Goal: Task Accomplishment & Management: Manage account settings

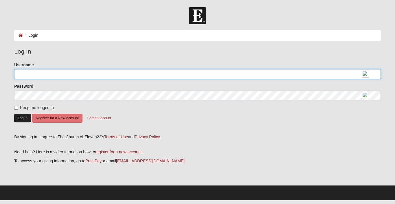
type input "PapaDonFla"
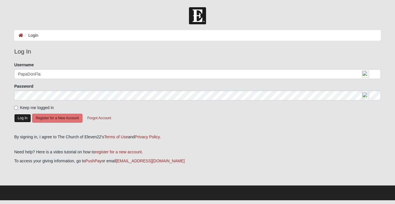
click at [23, 117] on button "Log In" at bounding box center [22, 118] width 17 height 8
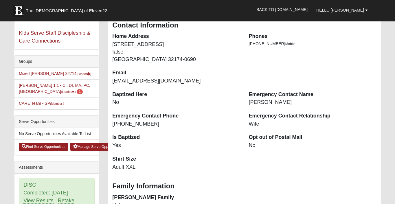
scroll to position [100, 0]
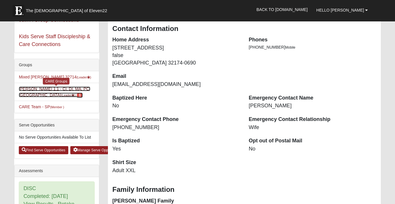
click at [21, 87] on link "Don Tracy 1:1 - CI, DI, MA, PC, SC (Leader ) 1" at bounding box center [55, 92] width 72 height 11
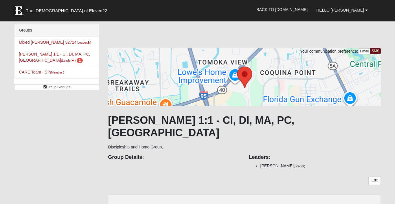
scroll to position [5, 0]
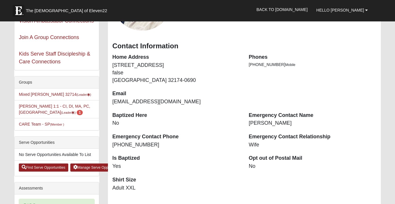
scroll to position [84, 0]
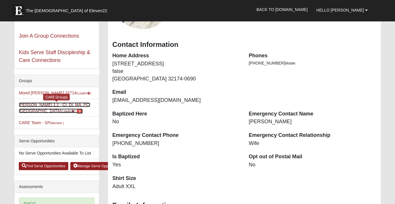
click at [41, 105] on link "Don Tracy 1:1 - CI, DI, MA, PC, SC (Leader ) 1" at bounding box center [55, 108] width 72 height 11
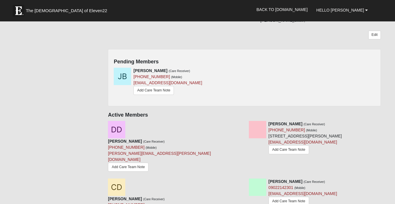
scroll to position [145, 0]
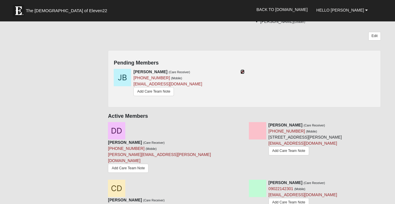
click at [242, 70] on icon at bounding box center [243, 72] width 4 height 4
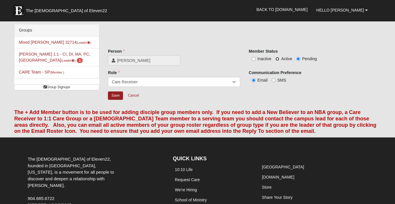
click at [276, 59] on input "Active" at bounding box center [278, 59] width 4 height 4
radio input "true"
click at [117, 96] on input "Save" at bounding box center [115, 96] width 15 height 8
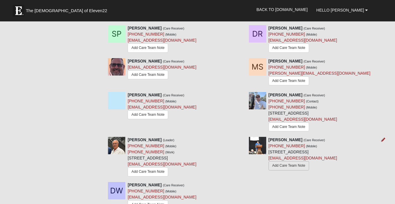
scroll to position [340, 0]
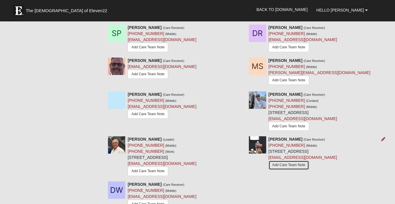
click at [281, 161] on link "Add Care Team Note" at bounding box center [289, 165] width 41 height 9
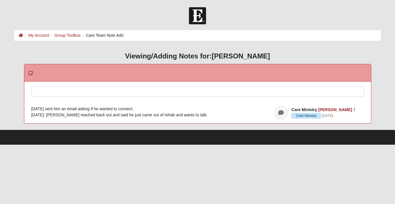
click at [68, 90] on div at bounding box center [198, 99] width 333 height 25
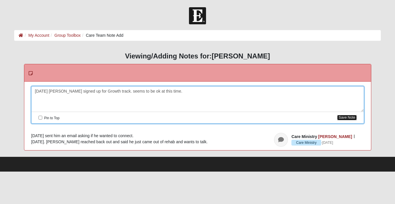
click at [351, 118] on button "Save Note" at bounding box center [347, 118] width 19 height 6
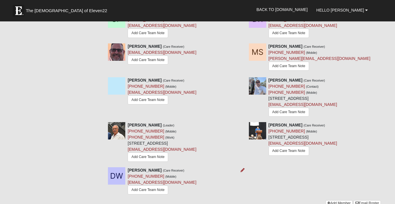
scroll to position [354, 0]
click at [243, 168] on icon at bounding box center [243, 170] width 4 height 4
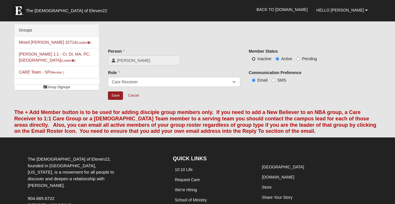
click at [254, 59] on input "Inactive" at bounding box center [254, 59] width 4 height 4
radio input "true"
click at [117, 96] on input "Save" at bounding box center [115, 96] width 15 height 8
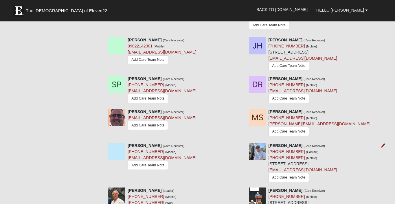
scroll to position [288, 0]
click at [382, 144] on icon at bounding box center [384, 146] width 4 height 4
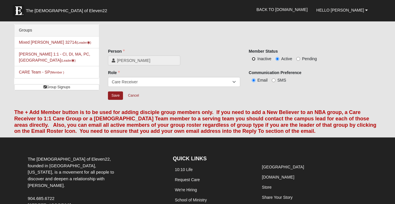
click at [254, 60] on input "Inactive" at bounding box center [254, 59] width 4 height 4
radio input "true"
click at [118, 96] on input "Save" at bounding box center [115, 96] width 15 height 8
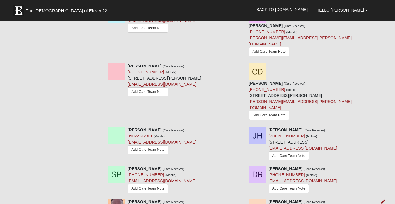
scroll to position [198, 0]
click at [383, 200] on icon at bounding box center [384, 202] width 4 height 4
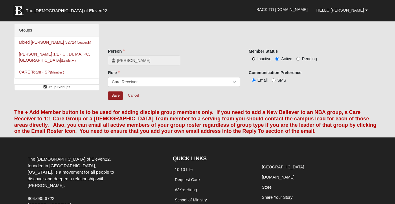
click at [253, 59] on input "Inactive" at bounding box center [254, 59] width 4 height 4
radio input "true"
click at [116, 96] on input "Save" at bounding box center [115, 96] width 15 height 8
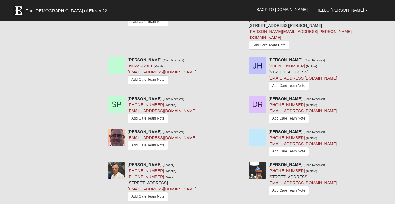
scroll to position [269, 0]
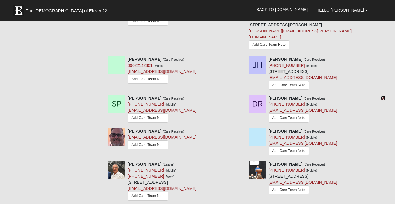
click at [384, 96] on icon at bounding box center [384, 98] width 4 height 4
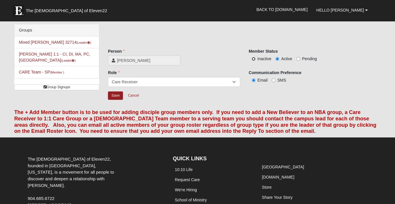
click at [254, 59] on input "Inactive" at bounding box center [254, 59] width 4 height 4
radio input "true"
click at [112, 95] on input "Save" at bounding box center [115, 96] width 15 height 8
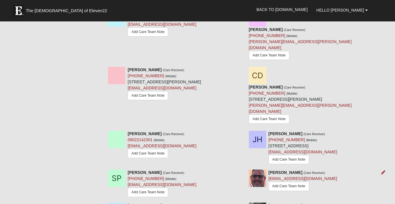
scroll to position [196, 0]
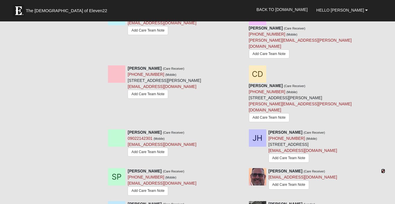
click at [382, 169] on icon at bounding box center [384, 171] width 4 height 4
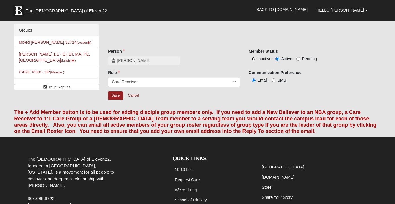
click at [254, 59] on input "Inactive" at bounding box center [254, 59] width 4 height 4
radio input "true"
click at [115, 95] on input "Save" at bounding box center [115, 96] width 15 height 8
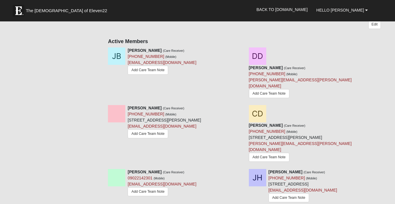
scroll to position [161, 0]
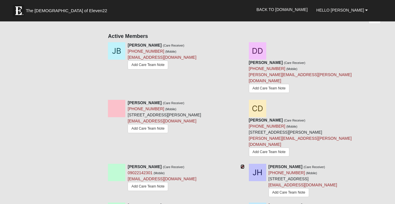
click at [242, 165] on icon at bounding box center [243, 167] width 4 height 4
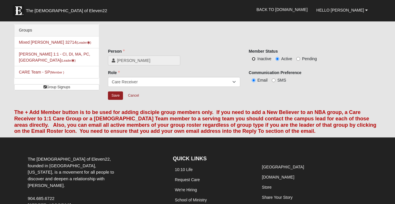
click at [254, 59] on input "Inactive" at bounding box center [254, 59] width 4 height 4
radio input "true"
click at [113, 94] on input "Save" at bounding box center [115, 96] width 15 height 8
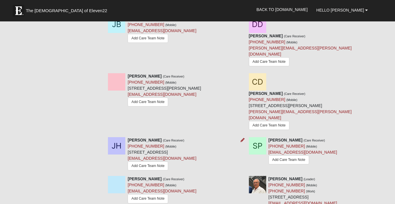
scroll to position [188, 0]
click at [243, 177] on icon at bounding box center [243, 179] width 4 height 4
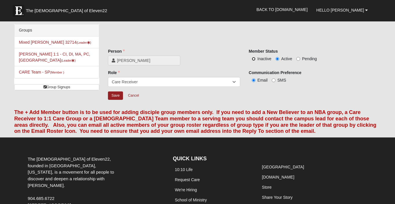
click at [254, 59] on input "Inactive" at bounding box center [254, 59] width 4 height 4
radio input "true"
click at [115, 96] on input "Save" at bounding box center [115, 96] width 15 height 8
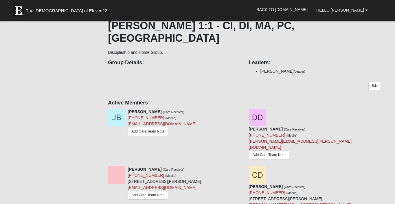
scroll to position [129, 0]
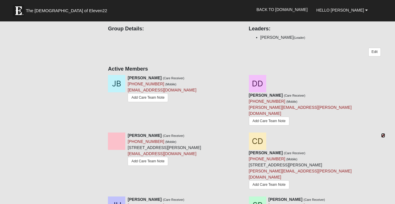
click at [383, 134] on icon at bounding box center [384, 136] width 4 height 4
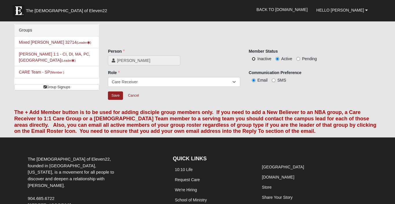
click at [254, 60] on input "Inactive" at bounding box center [254, 59] width 4 height 4
radio input "true"
click at [116, 95] on input "Save" at bounding box center [115, 96] width 15 height 8
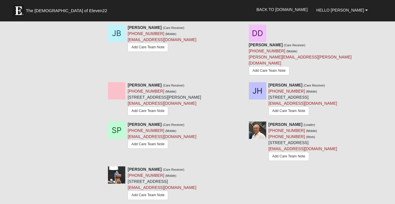
scroll to position [178, 0]
click at [241, 123] on icon at bounding box center [243, 125] width 4 height 4
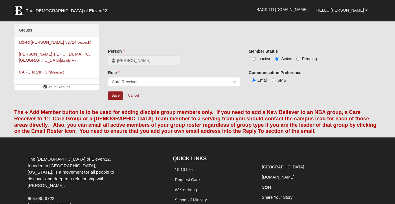
scroll to position [1, 0]
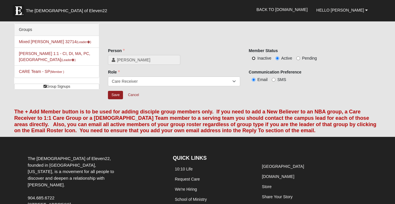
click at [254, 60] on input "Inactive" at bounding box center [254, 58] width 4 height 4
radio input "true"
click at [114, 96] on input "Save" at bounding box center [115, 95] width 15 height 8
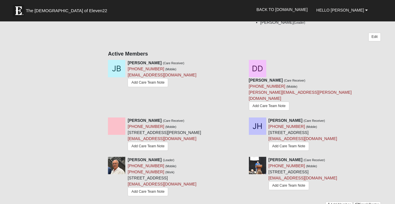
scroll to position [148, 0]
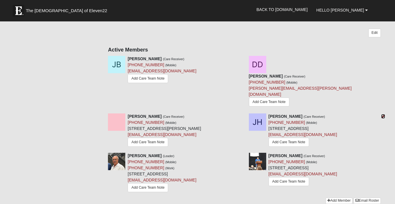
click at [384, 114] on icon at bounding box center [384, 116] width 4 height 4
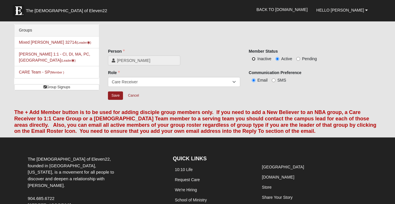
click at [255, 59] on input "Inactive" at bounding box center [254, 59] width 4 height 4
radio input "true"
click at [117, 94] on input "Save" at bounding box center [115, 96] width 15 height 8
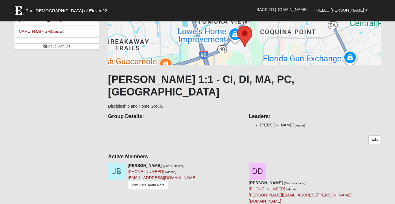
scroll to position [88, 0]
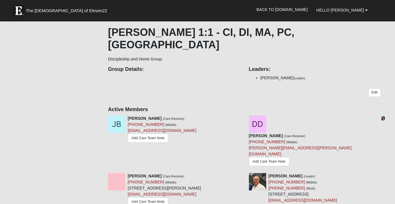
click at [383, 116] on icon at bounding box center [384, 118] width 4 height 4
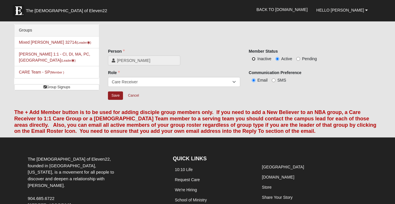
click at [254, 59] on input "Inactive" at bounding box center [254, 59] width 4 height 4
radio input "true"
click at [114, 94] on input "Save" at bounding box center [115, 96] width 15 height 8
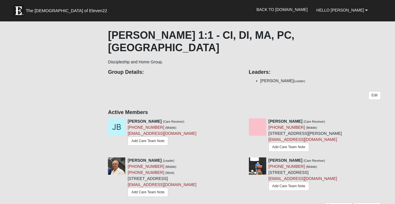
scroll to position [86, 0]
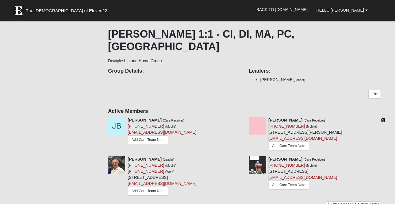
click at [385, 118] on icon at bounding box center [384, 120] width 4 height 4
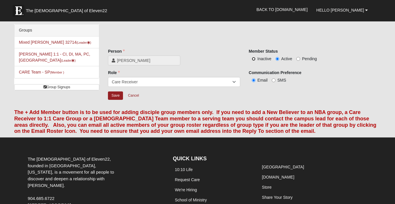
click at [253, 59] on input "Inactive" at bounding box center [254, 59] width 4 height 4
radio input "true"
click at [113, 96] on input "Save" at bounding box center [115, 96] width 15 height 8
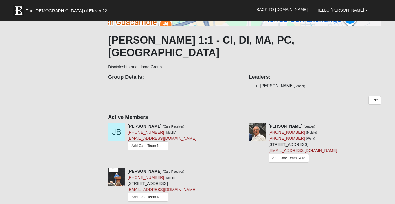
scroll to position [81, 0]
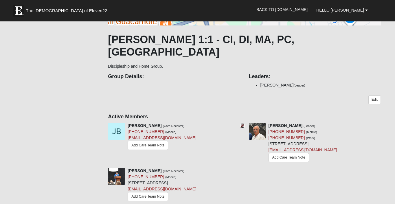
click at [241, 124] on icon at bounding box center [243, 126] width 4 height 4
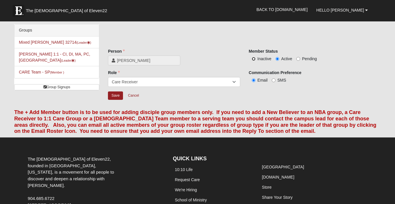
click at [253, 58] on input "Inactive" at bounding box center [254, 59] width 4 height 4
radio input "true"
click at [113, 95] on input "Save" at bounding box center [115, 96] width 15 height 8
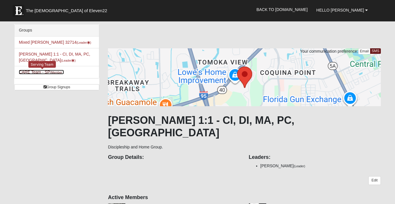
click at [34, 72] on link "CARE Team - SP (Member )" at bounding box center [41, 72] width 45 height 5
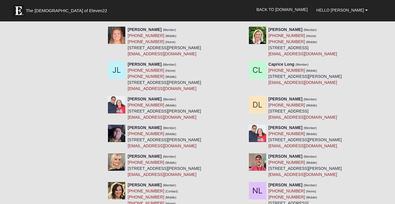
scroll to position [3284, 0]
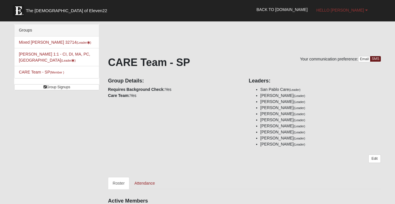
click at [366, 10] on b at bounding box center [367, 10] width 3 height 4
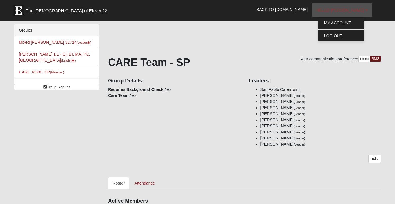
scroll to position [4, 0]
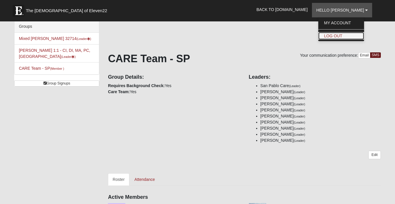
click at [341, 36] on link "Log Out" at bounding box center [342, 36] width 46 height 8
